Goal: Transaction & Acquisition: Purchase product/service

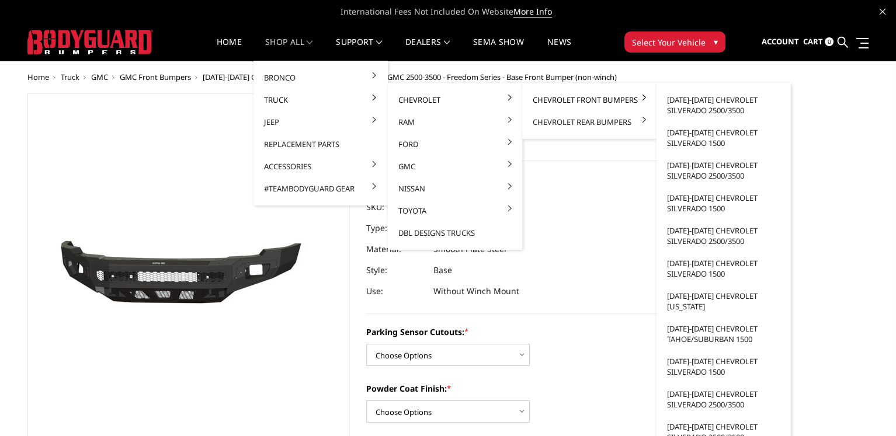
click at [546, 102] on link "Chevrolet Front Bumpers" at bounding box center [589, 100] width 125 height 22
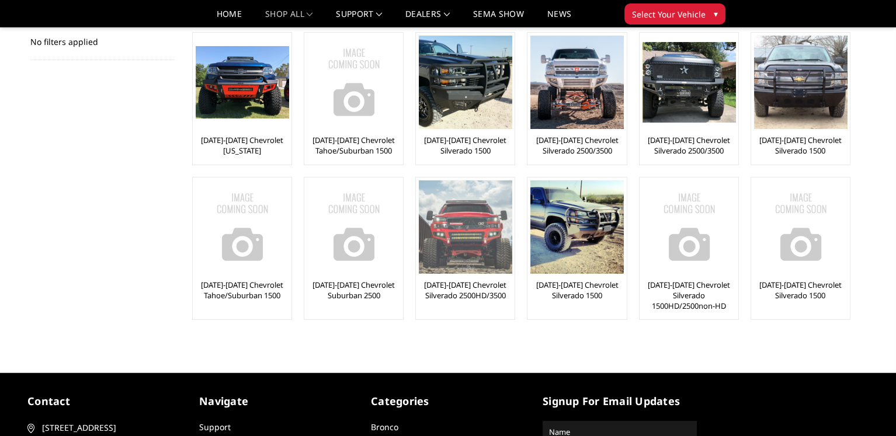
scroll to position [234, 0]
